Goal: Information Seeking & Learning: Learn about a topic

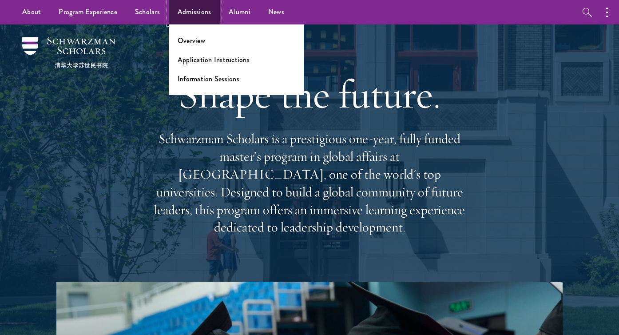
click at [185, 12] on link "Admissions" at bounding box center [195, 12] width 52 height 24
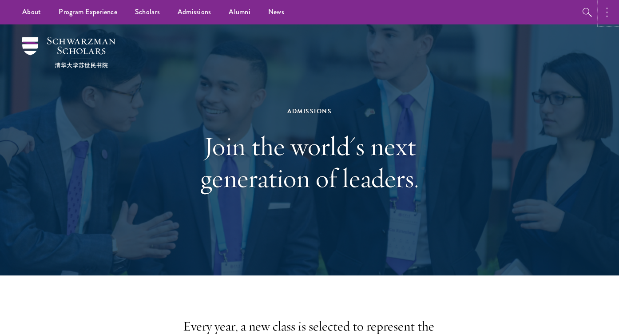
click at [604, 20] on button "button" at bounding box center [610, 12] width 20 height 24
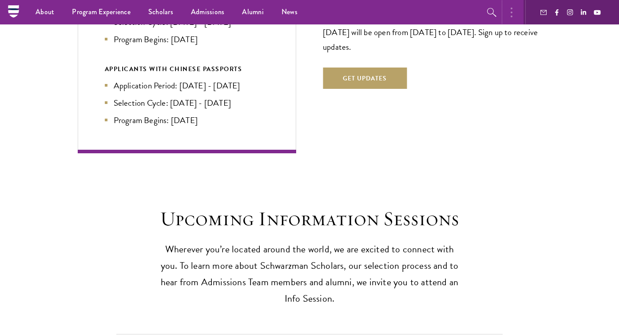
scroll to position [1908, 0]
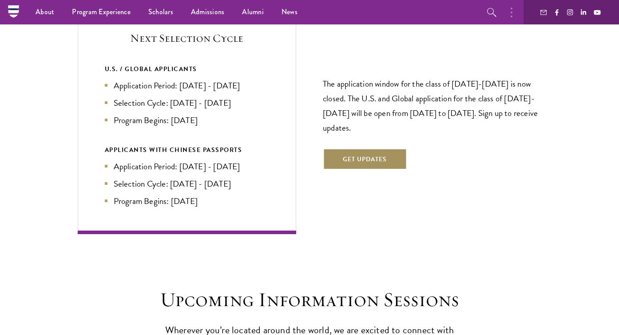
click at [392, 148] on button "Get Updates" at bounding box center [365, 158] width 84 height 21
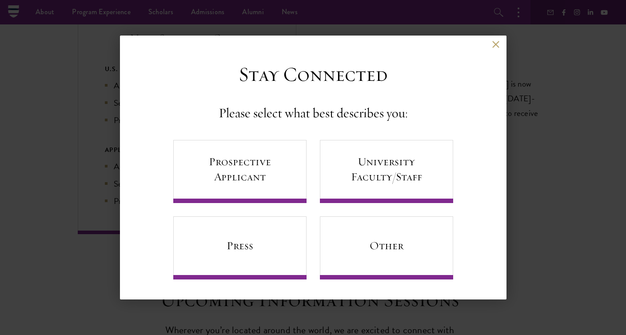
click at [489, 45] on div "Back" at bounding box center [313, 51] width 387 height 21
click at [496, 47] on button at bounding box center [496, 45] width 8 height 8
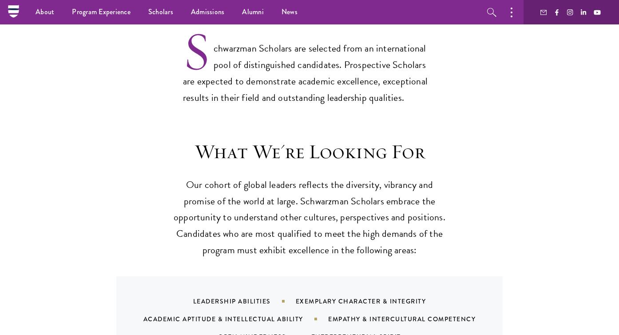
scroll to position [0, 0]
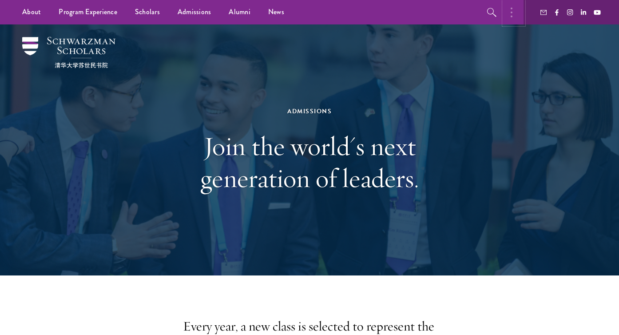
click at [511, 13] on icon "button" at bounding box center [512, 12] width 2 height 11
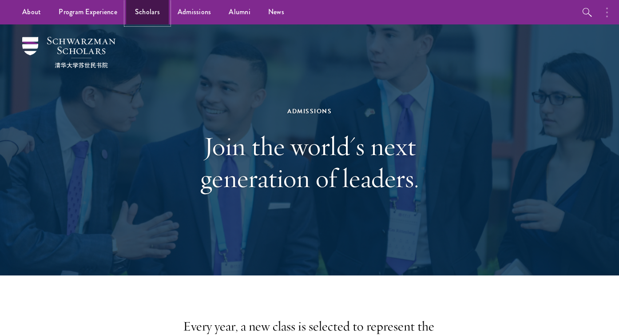
click at [150, 13] on link "Scholars" at bounding box center [147, 12] width 43 height 24
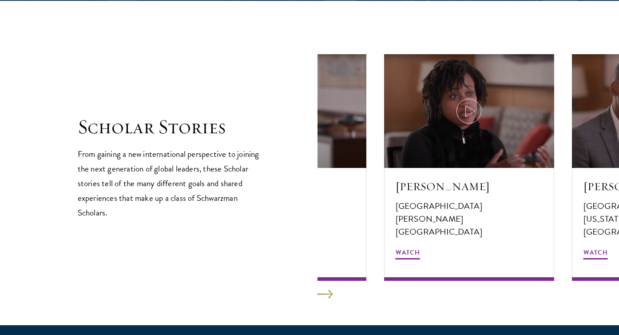
scroll to position [1485, 0]
